Goal: Check status: Check status

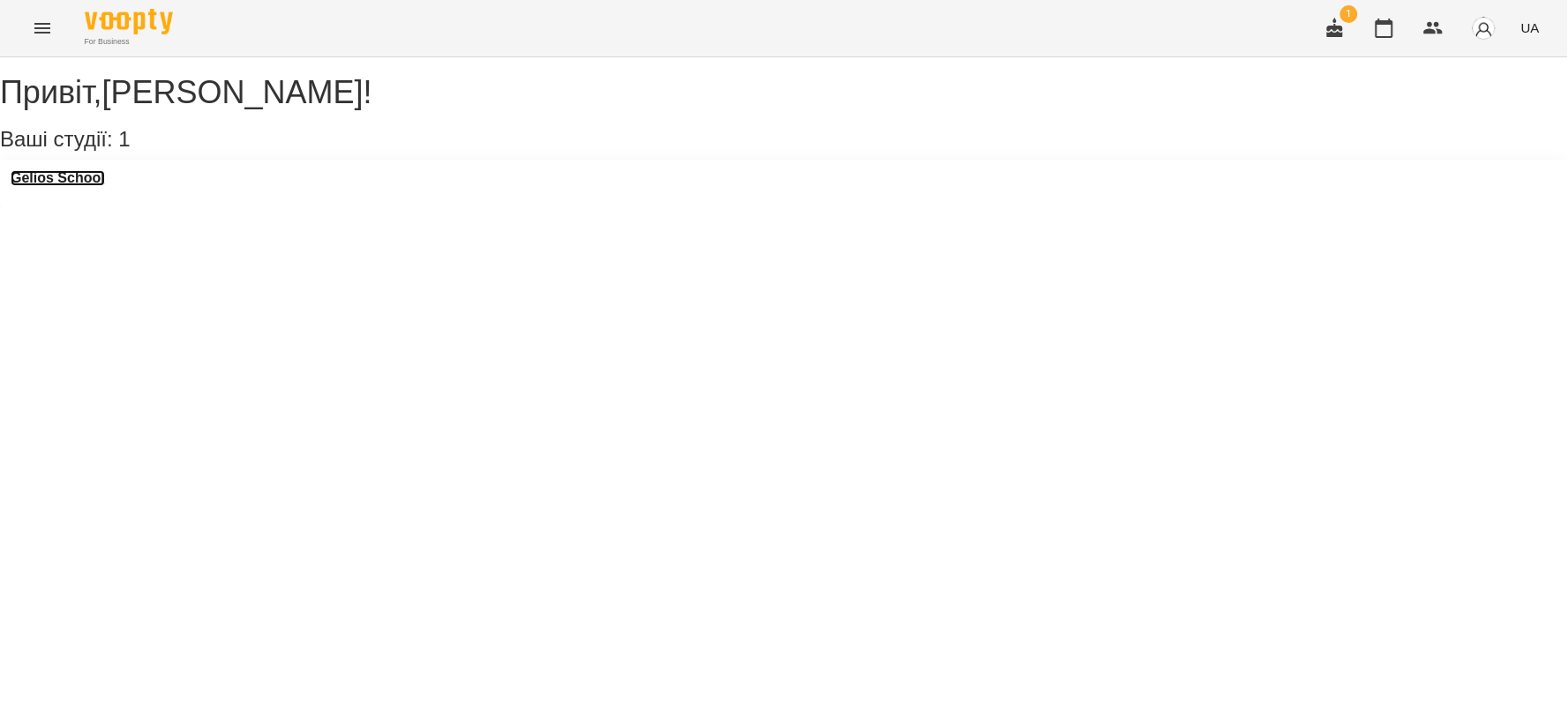
click at [91, 186] on h3 "Gelios School" at bounding box center [58, 179] width 94 height 16
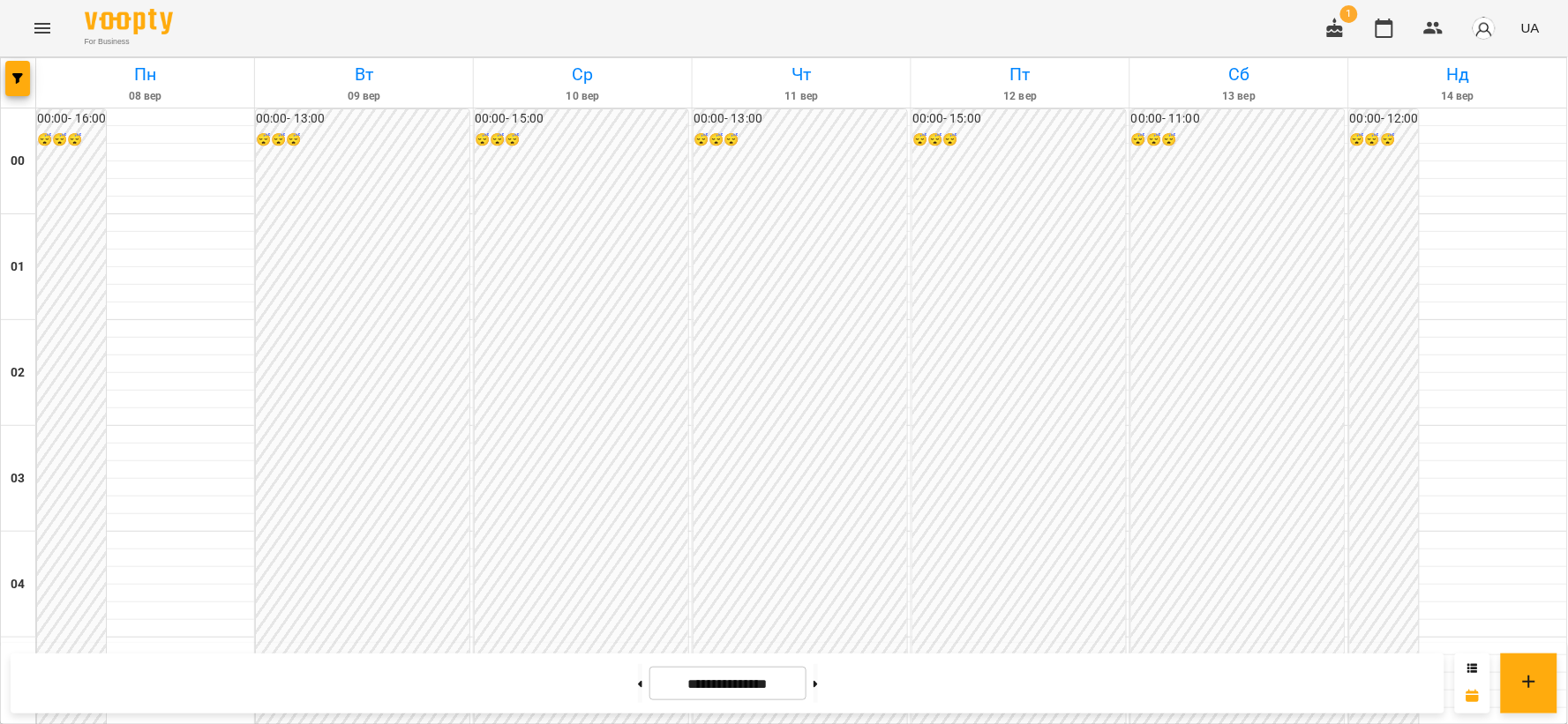
scroll to position [1318, 0]
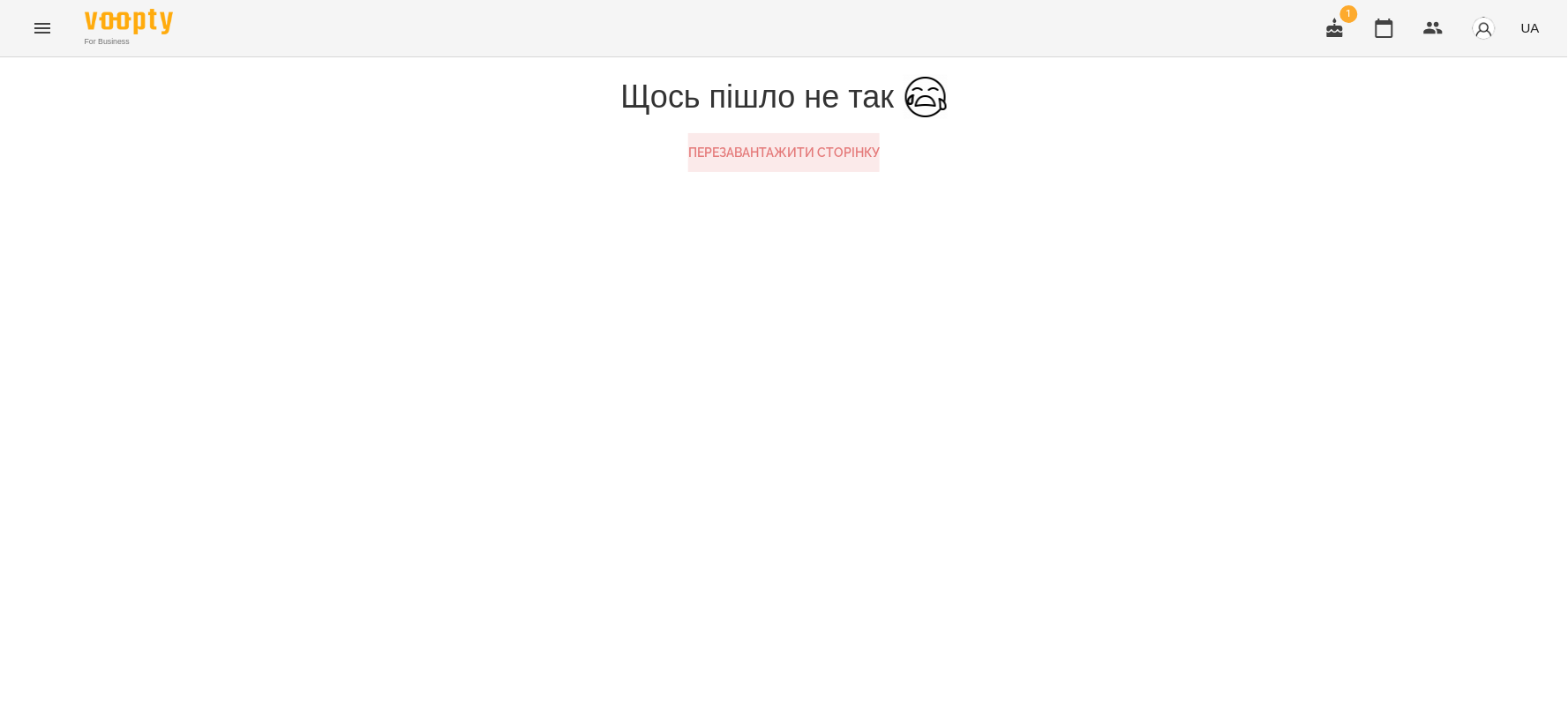
click at [747, 172] on button "Перезавантажити сторінку" at bounding box center [783, 152] width 191 height 39
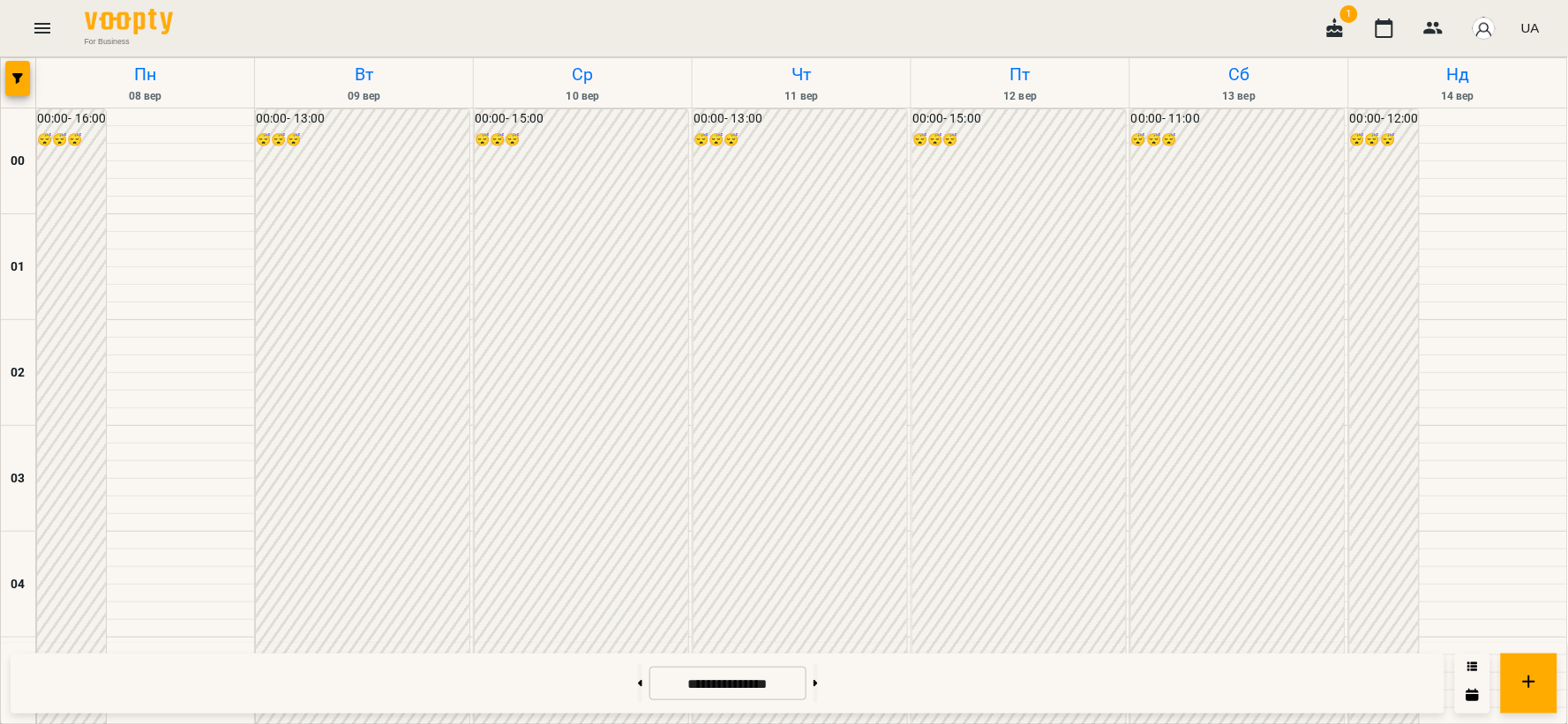
scroll to position [1372, 0]
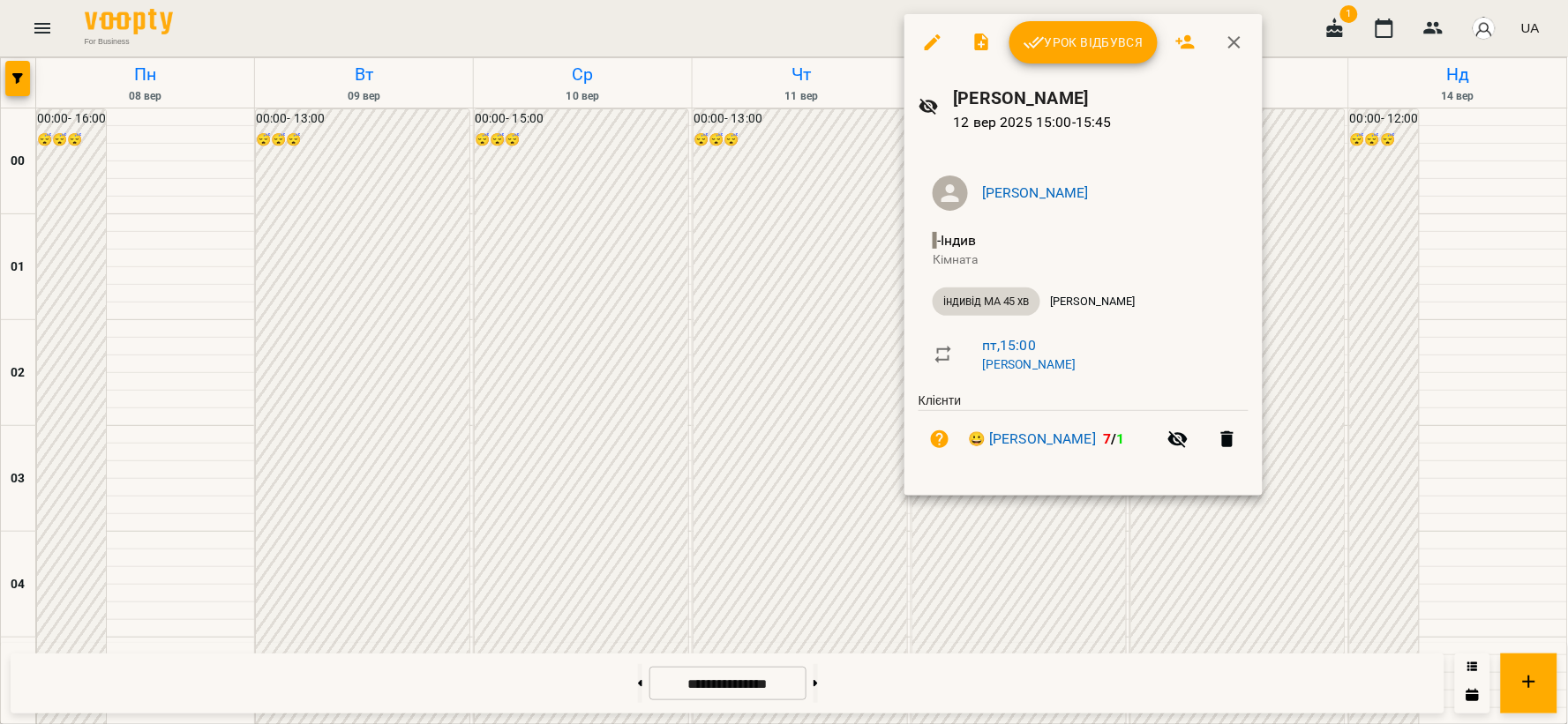
click at [771, 397] on div at bounding box center [784, 362] width 1568 height 724
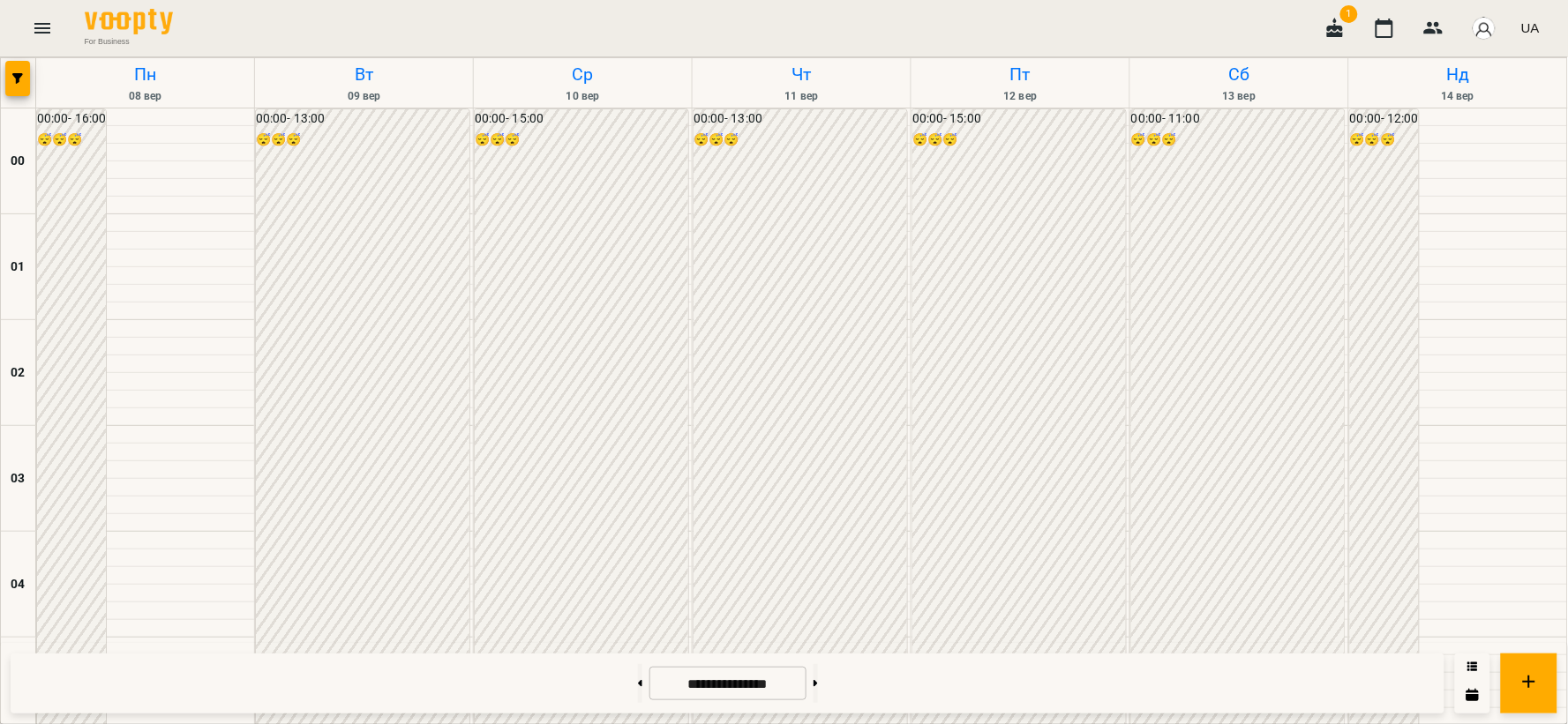
scroll to position [1829, 0]
